Goal: Task Accomplishment & Management: Use online tool/utility

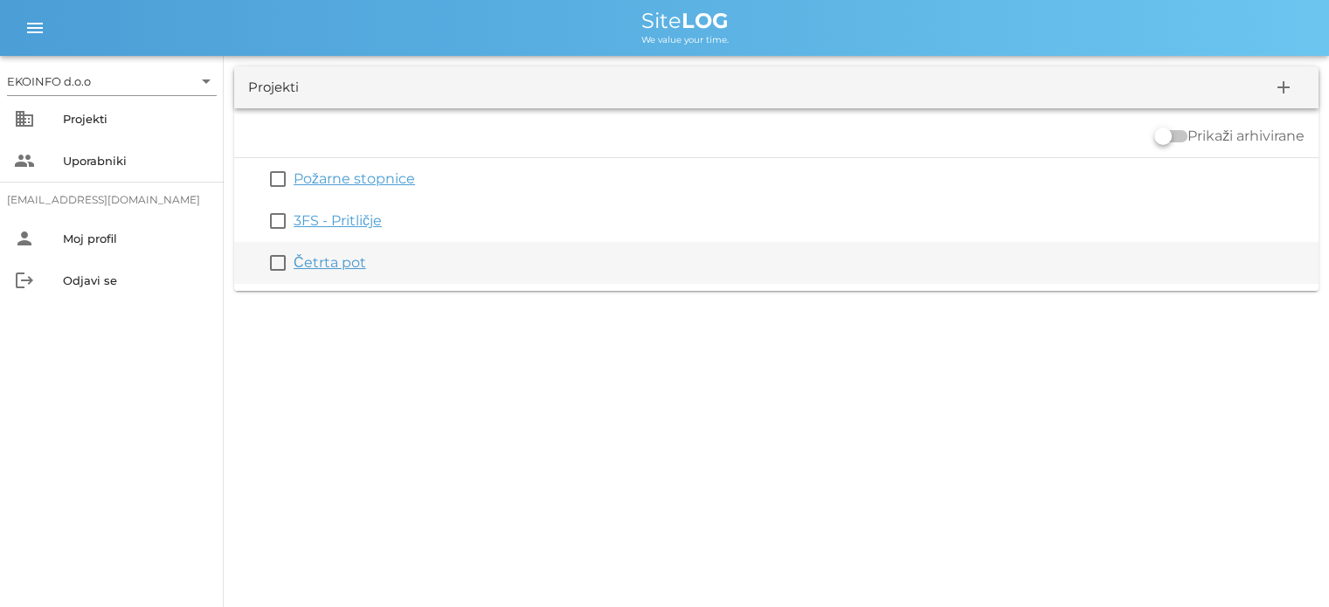
click at [323, 260] on link "Četrta pot" at bounding box center [330, 262] width 73 height 17
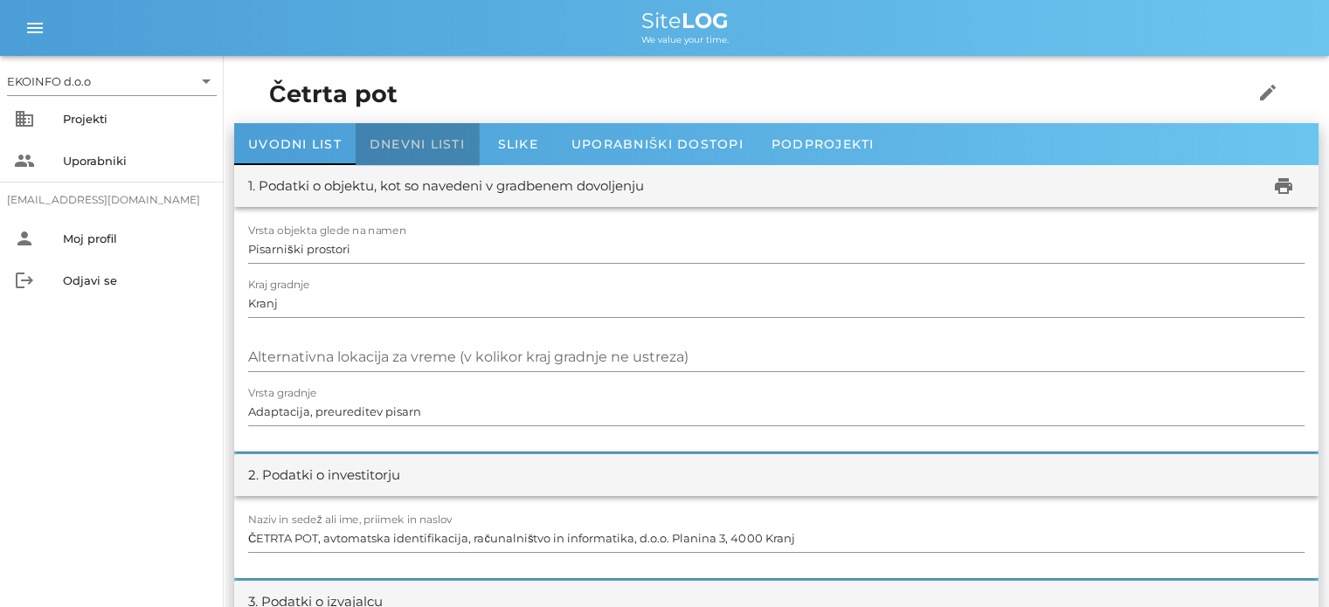
click at [398, 143] on span "Dnevni listi" at bounding box center [417, 144] width 95 height 16
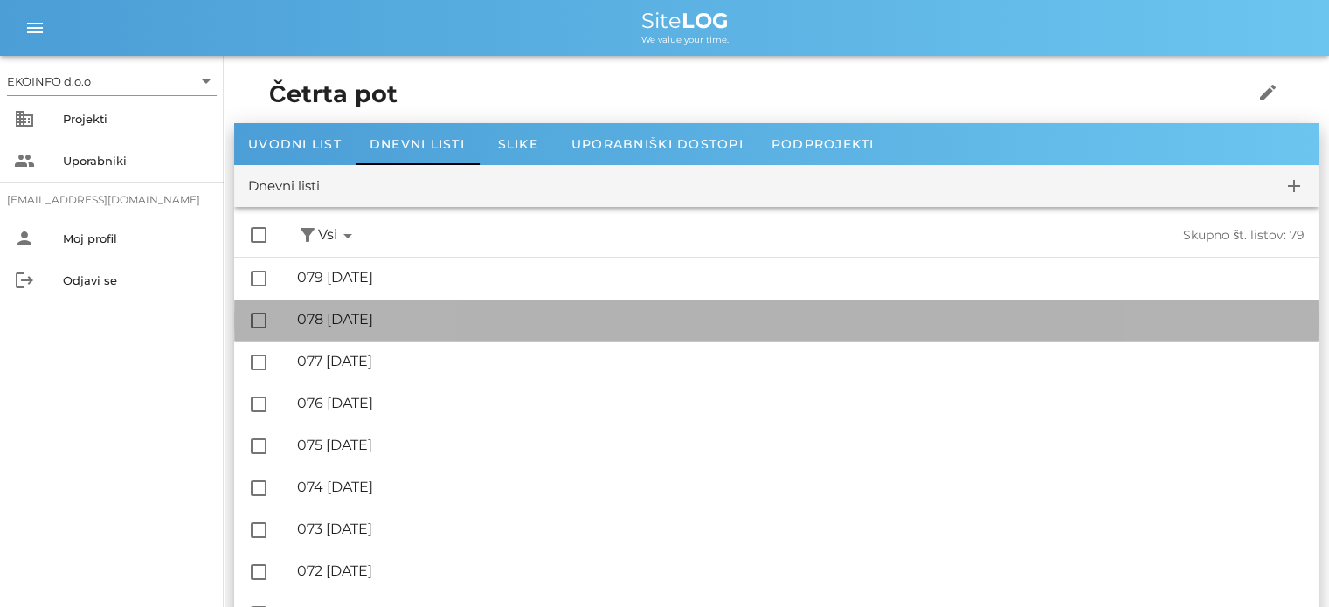
click at [393, 313] on div "🔏 078 [DATE]" at bounding box center [800, 319] width 1007 height 17
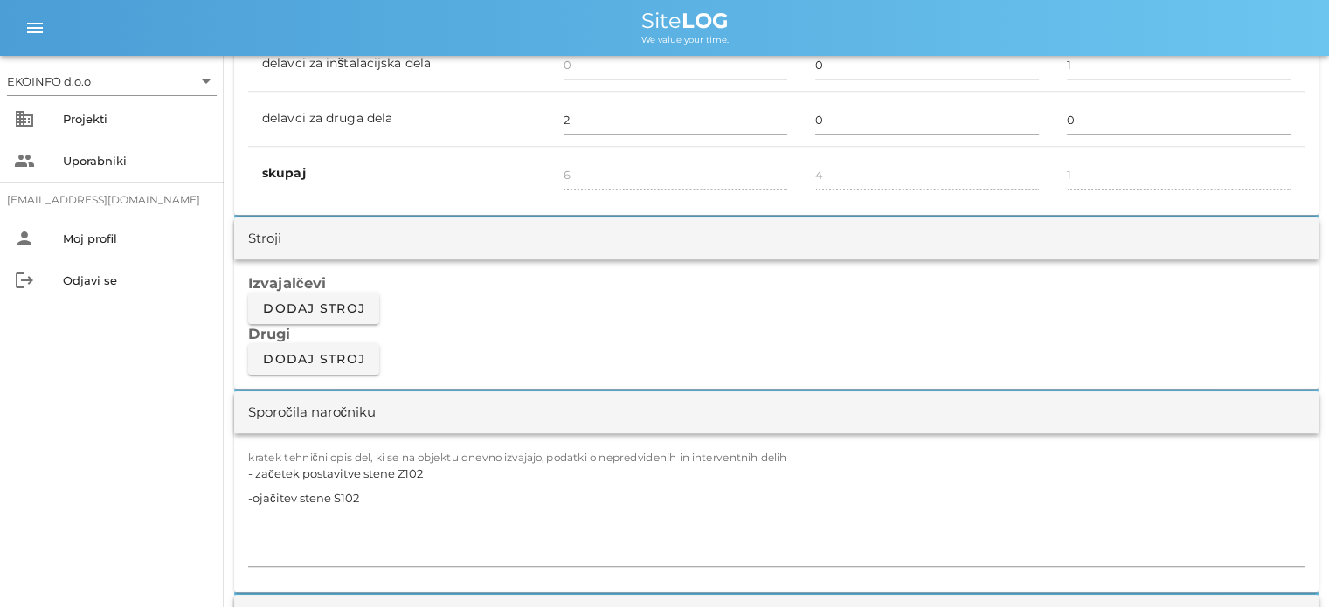
scroll to position [1398, 0]
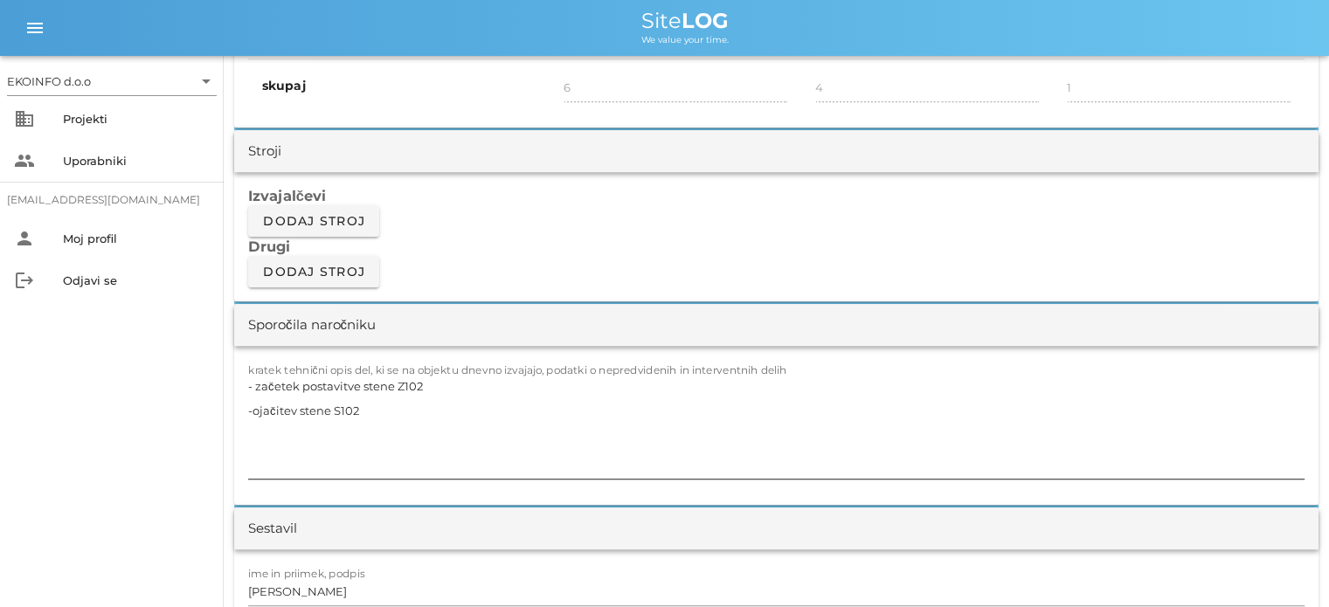
click at [362, 406] on textarea "- začetek postavitve stene Z102 -ojačitev stene S102" at bounding box center [776, 426] width 1056 height 105
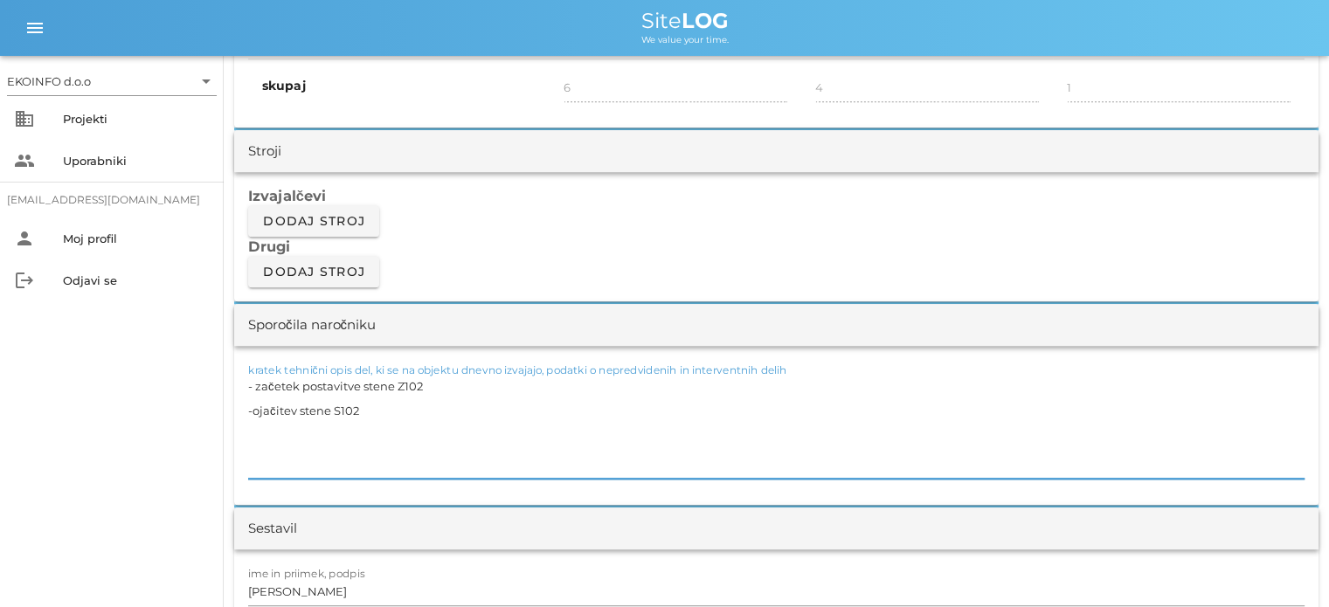
drag, startPoint x: 429, startPoint y: 380, endPoint x: 235, endPoint y: 390, distance: 194.2
click at [235, 390] on div "kratek tehnični opis del, ki se na objektu dnevno izvajajo, podatki o nepredvid…" at bounding box center [776, 425] width 1084 height 159
click at [249, 407] on textarea "-ojačitev stene S102" at bounding box center [776, 426] width 1056 height 105
click at [363, 384] on textarea "-ojačitev stene S102" at bounding box center [776, 426] width 1056 height 105
click at [428, 407] on textarea "-ojačitev stene Z102 z UA profili in lesenimi letvami 8x5 15,67tm -montaža knau…" at bounding box center [776, 426] width 1056 height 105
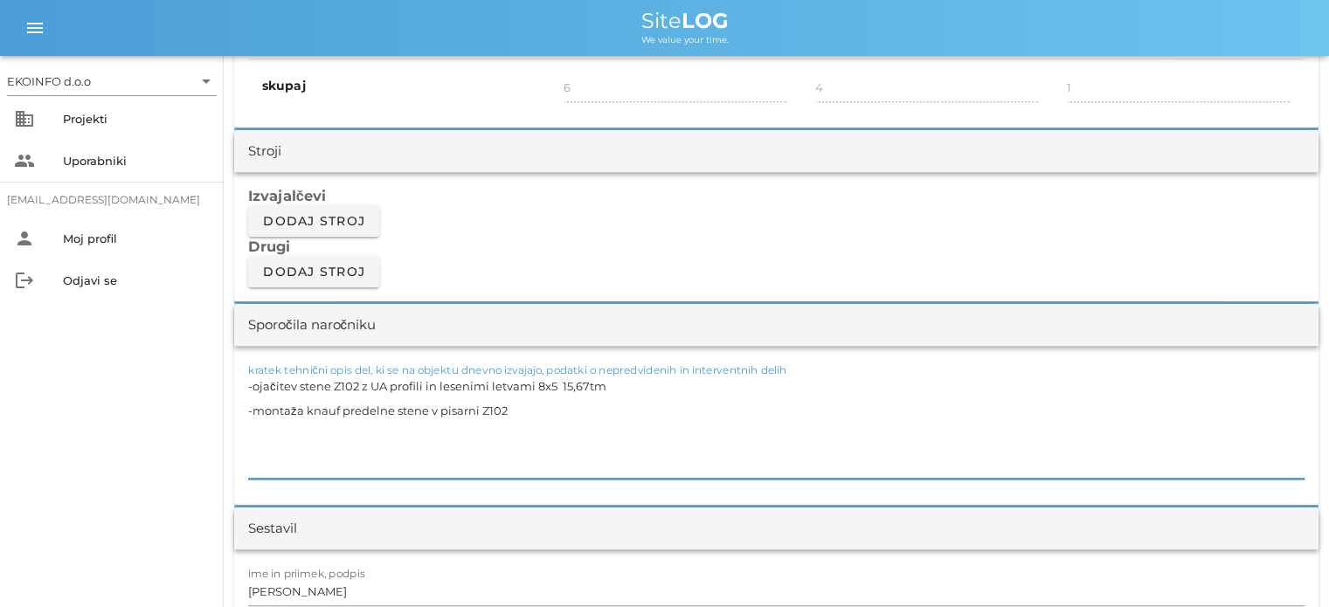
click at [509, 411] on textarea "-ojačitev stene Z102 z UA profili in lesenimi letvami 8x5 15,67tm -montaža knau…" at bounding box center [776, 426] width 1056 height 105
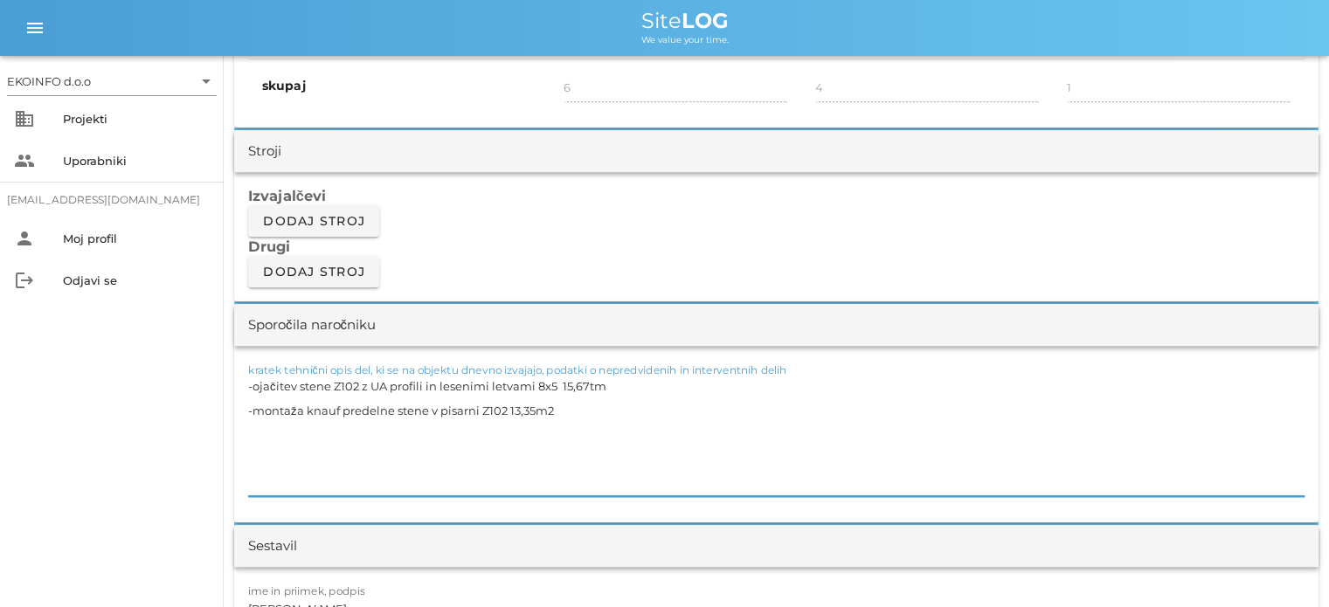
click at [247, 474] on div "kratek tehnični opis del, ki se na objektu dnevno izvajajo, podatki o nepredvid…" at bounding box center [776, 434] width 1084 height 176
click at [252, 471] on textarea "-ojačitev stene Z102 z UA profili in lesenimi letvami 8x5 15,67tm -montaža knau…" at bounding box center [776, 435] width 1056 height 122
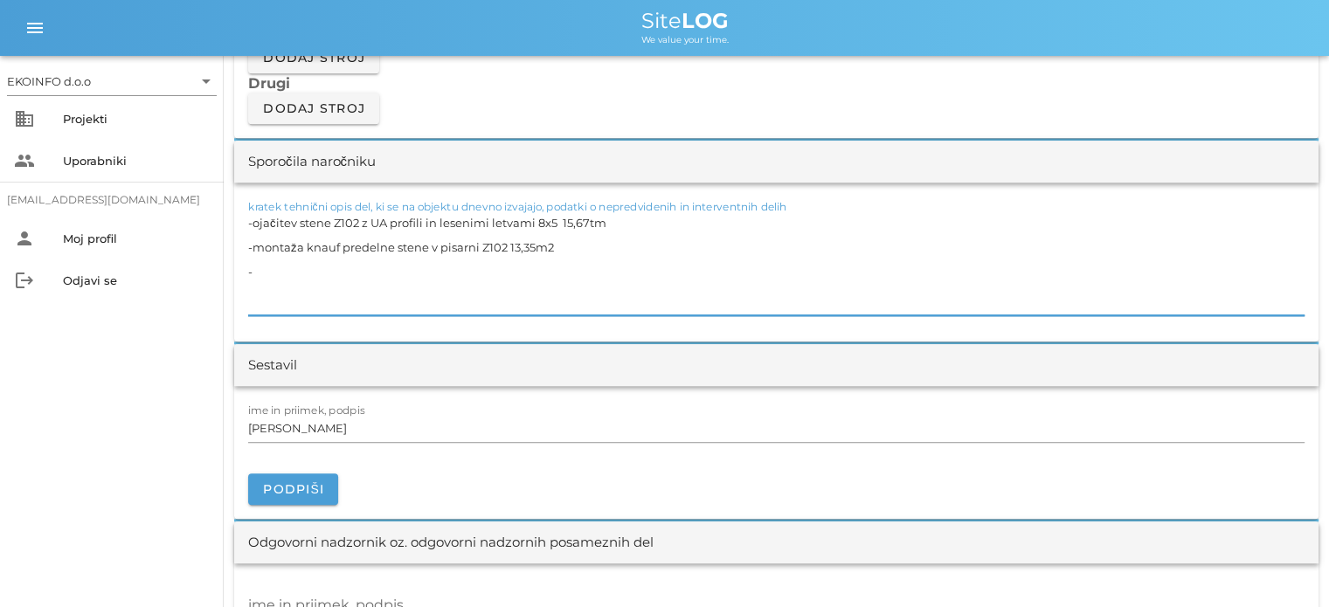
scroll to position [1572, 0]
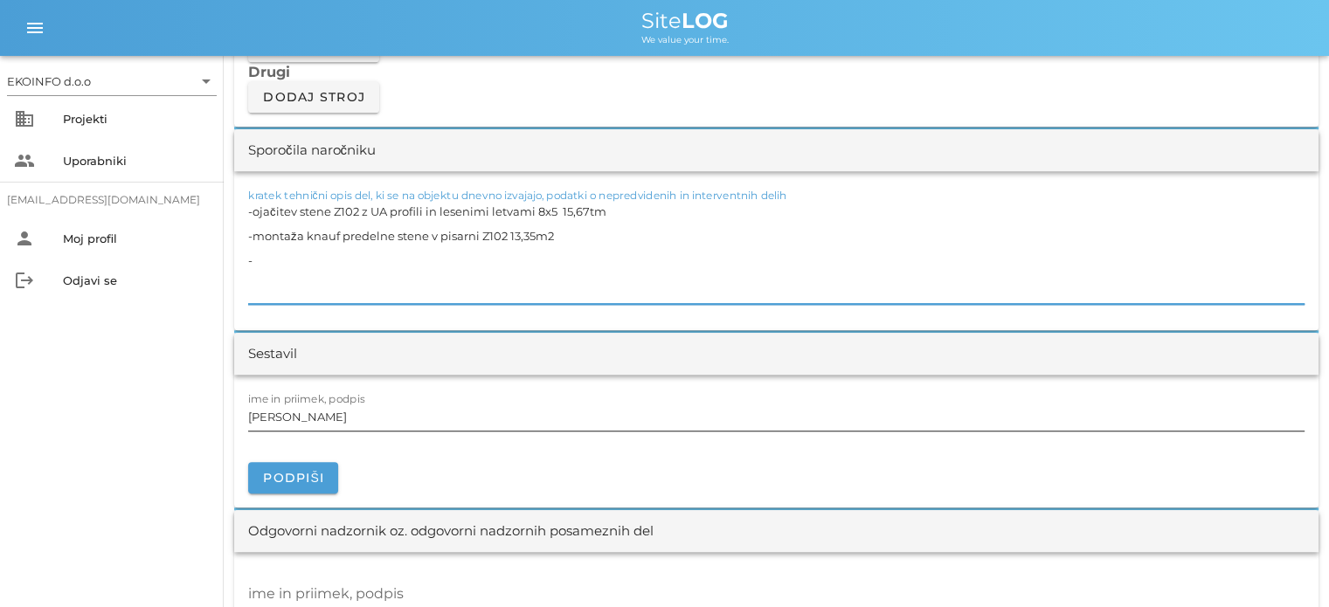
type textarea "-ojačitev stene Z102 z UA profili in lesenimi letvami 8x5 15,67tm -montaža knau…"
click at [323, 410] on input "[PERSON_NAME]" at bounding box center [776, 417] width 1056 height 28
